Goal: Task Accomplishment & Management: Manage account settings

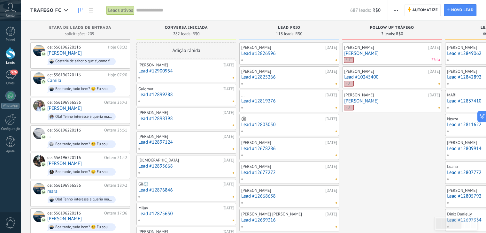
click at [170, 9] on input "text" at bounding box center [243, 10] width 214 height 7
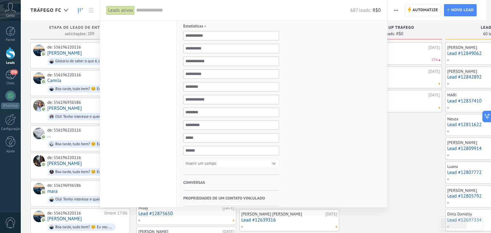
scroll to position [261, 0]
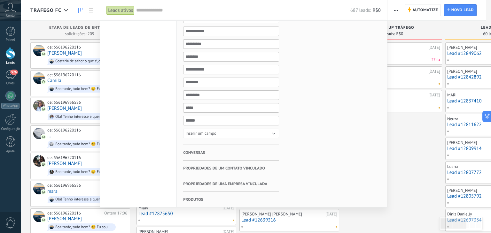
click at [202, 149] on span "Conversas" at bounding box center [194, 153] width 22 height 16
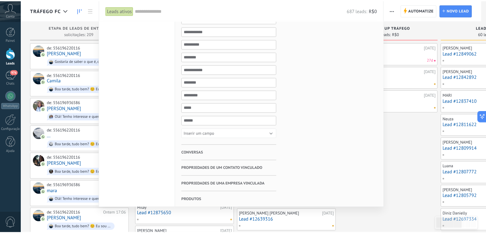
scroll to position [0, 0]
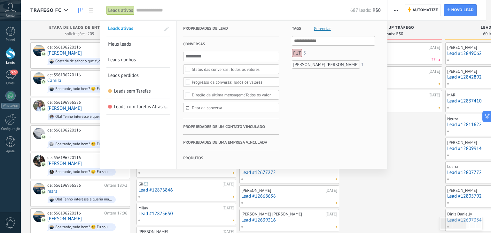
click at [227, 85] on div "Todos os valores" at bounding box center [231, 82] width 96 height 10
click at [299, 100] on div "Tags Gerenciar E Ou FUT 3 [PERSON_NAME] [PERSON_NAME] 1" at bounding box center [327, 95] width 96 height 148
click at [225, 82] on div "Todos os valores" at bounding box center [227, 82] width 70 height 5
click at [288, 84] on div "Tags Gerenciar E Ou FUT 3 [PERSON_NAME] [PERSON_NAME] 1" at bounding box center [327, 95] width 96 height 148
click at [234, 93] on div "Todos os valores" at bounding box center [233, 95] width 83 height 5
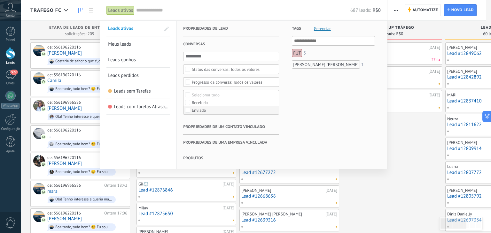
click at [197, 109] on div "Enviada" at bounding box center [199, 110] width 14 height 4
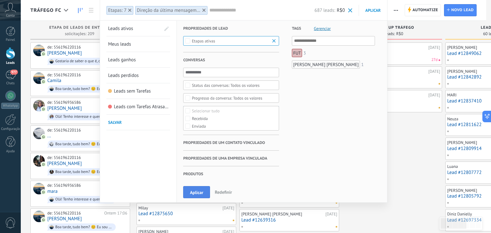
click at [199, 191] on span "Aplicar" at bounding box center [196, 192] width 13 height 4
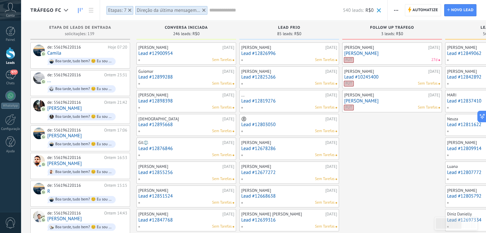
click at [161, 11] on div "Direção da última mensagem: Enviada" at bounding box center [169, 10] width 64 height 6
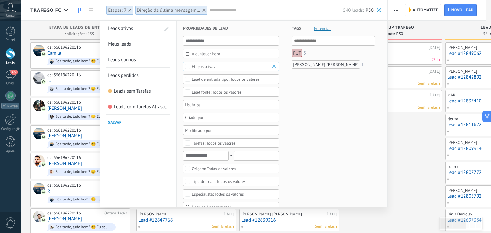
scroll to position [278, 0]
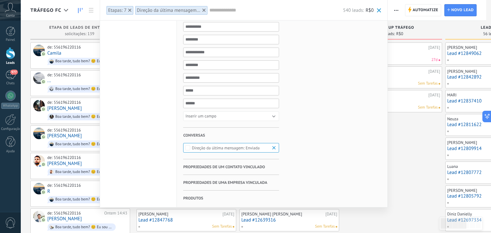
click at [225, 146] on div "Enviada" at bounding box center [226, 148] width 68 height 5
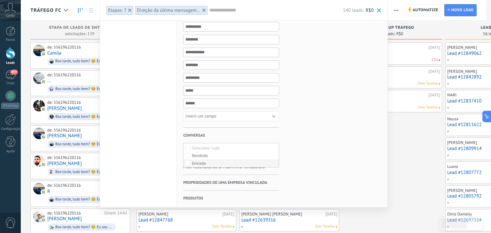
click at [197, 161] on div "Enviada" at bounding box center [199, 163] width 14 height 4
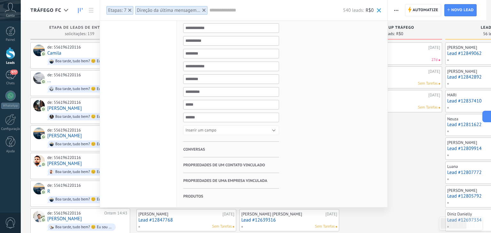
scroll to position [261, 0]
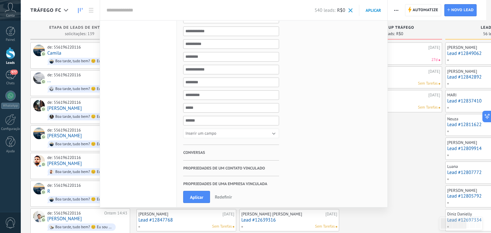
click at [205, 149] on h3 "Conversas" at bounding box center [231, 152] width 96 height 15
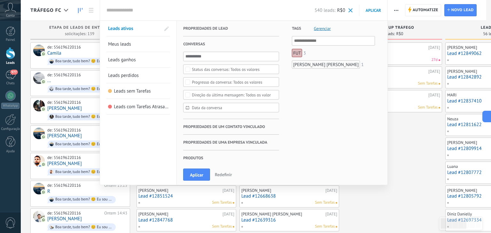
click at [352, 9] on span at bounding box center [350, 10] width 4 height 4
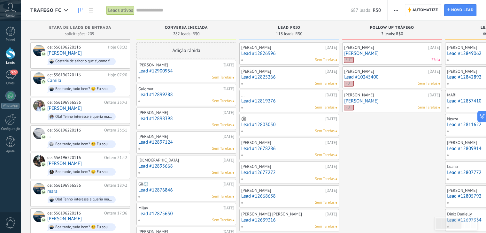
click at [166, 71] on link "Lead #12900954" at bounding box center [186, 70] width 96 height 5
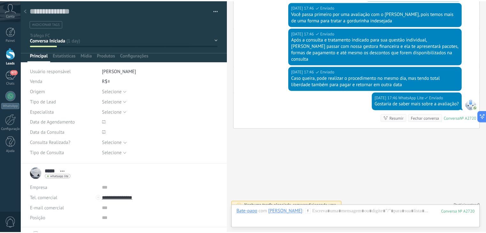
scroll to position [307, 0]
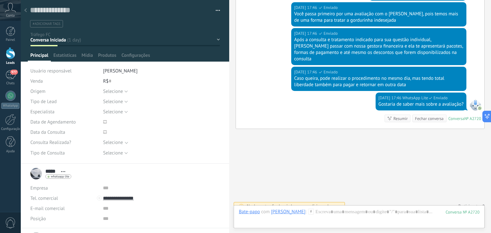
click at [27, 11] on div at bounding box center [25, 10] width 9 height 12
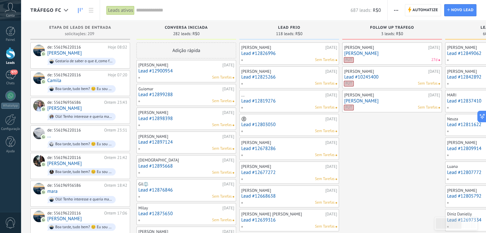
click at [142, 11] on input "text" at bounding box center [243, 10] width 214 height 7
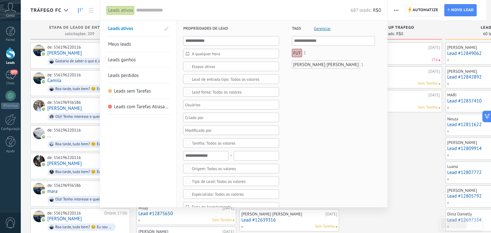
click at [156, 12] on input "text" at bounding box center [243, 10] width 214 height 7
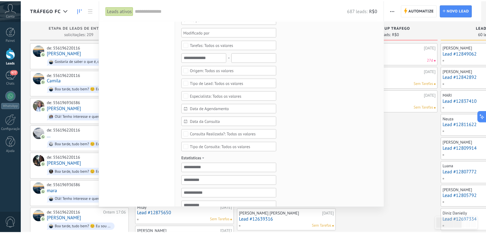
scroll to position [78, 0]
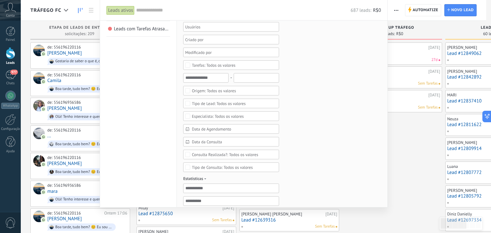
click at [215, 67] on div "Todos os valores" at bounding box center [231, 65] width 96 height 10
click at [288, 62] on div "Tags Gerenciar E Ou FUT 3 [PERSON_NAME] [PERSON_NAME] 1" at bounding box center [327, 168] width 96 height 451
click at [217, 66] on div "Todos os valores" at bounding box center [213, 65] width 43 height 5
click at [222, 73] on div "Com vencimento hoje" at bounding box center [211, 73] width 38 height 4
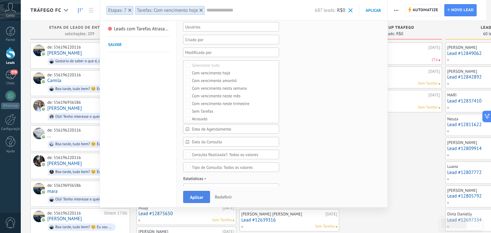
click at [203, 195] on button "Aplicar" at bounding box center [196, 197] width 27 height 12
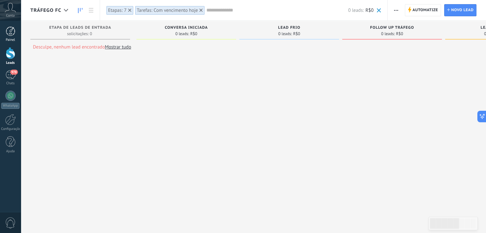
click at [15, 31] on div at bounding box center [11, 32] width 10 height 10
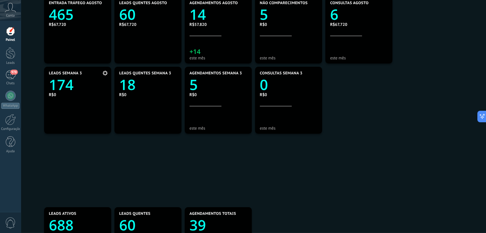
scroll to position [86, 0]
click at [68, 85] on text "174" at bounding box center [61, 85] width 25 height 19
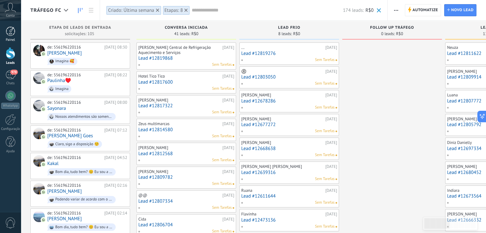
click at [12, 27] on div at bounding box center [11, 32] width 10 height 10
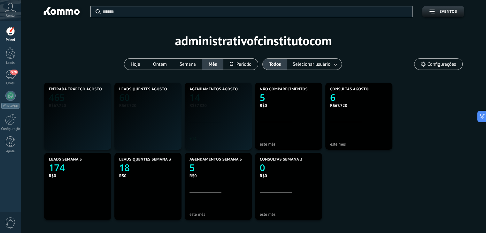
scroll to position [119, 276]
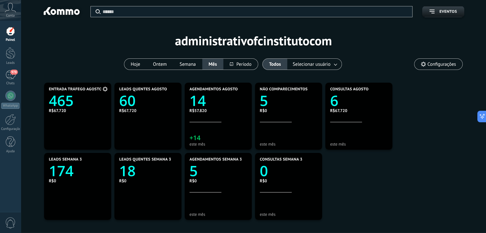
click at [69, 99] on text "465" at bounding box center [61, 100] width 25 height 19
